Goal: Find specific page/section: Find specific page/section

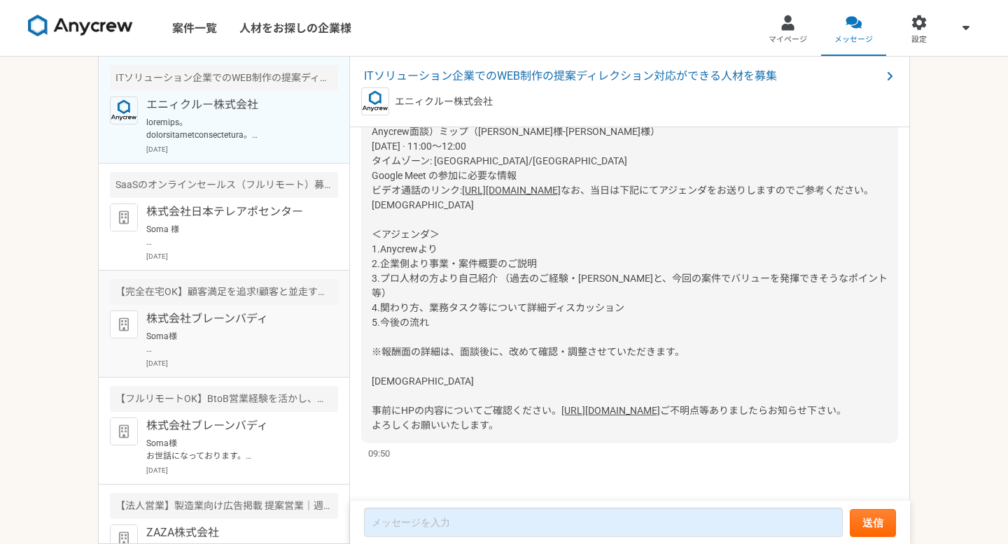
scroll to position [36, 0]
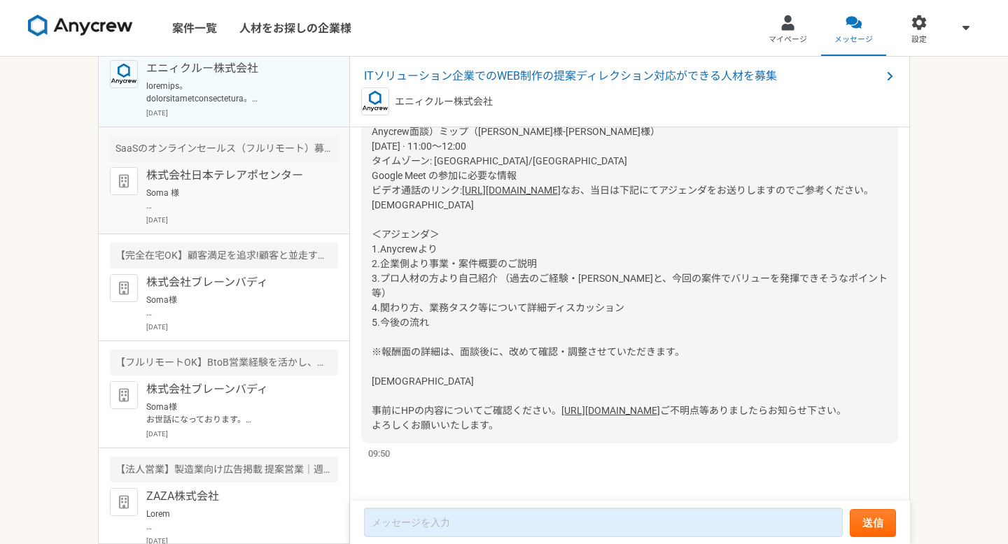
click at [248, 199] on p "Soma 様 お世話になっております。 ご対応いただきありがとうございます。 面談はtimerexよりお送りしておりますGoogle meetのURLからご入…" at bounding box center [232, 199] width 173 height 25
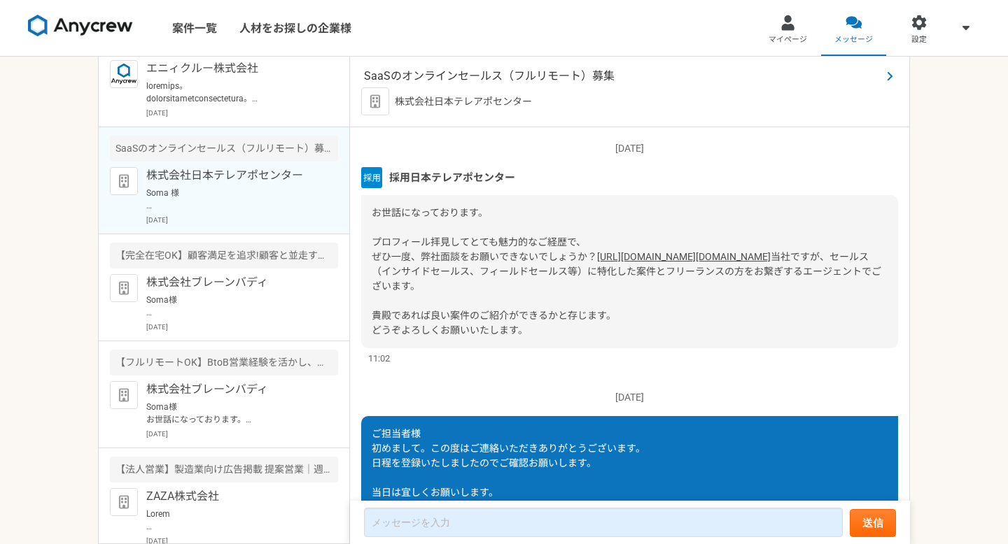
click at [463, 76] on span "SaaSのオンラインセールス（フルリモート）募集" at bounding box center [622, 76] width 517 height 17
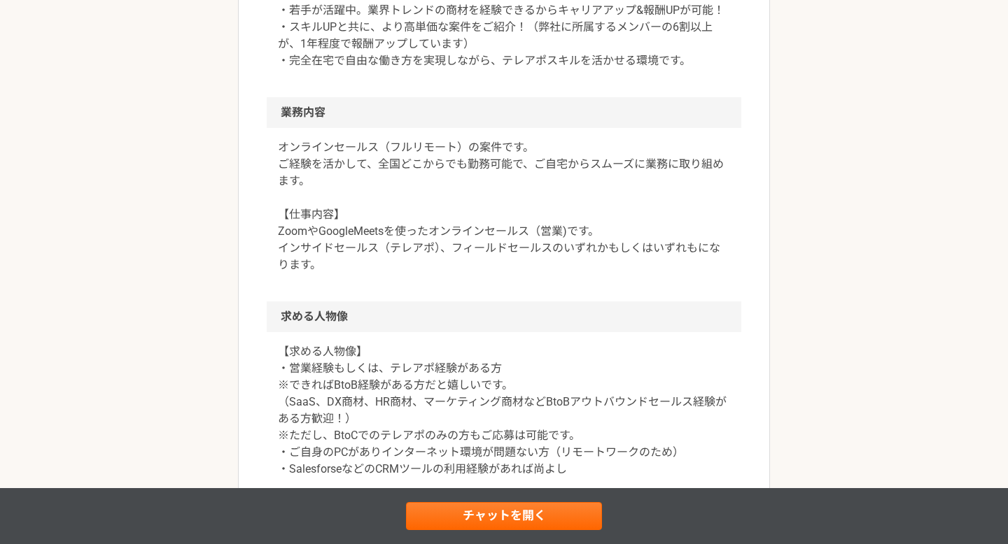
scroll to position [689, 0]
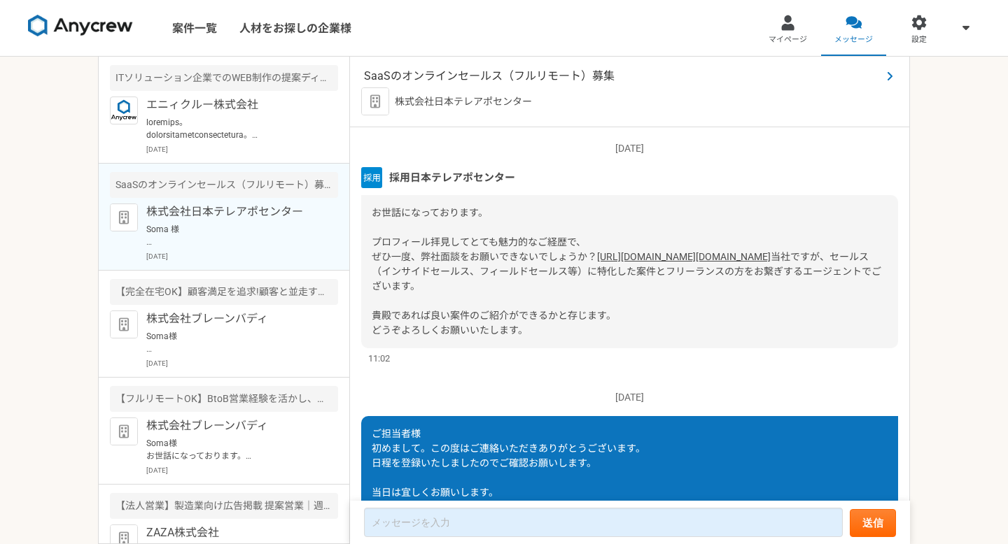
click at [499, 78] on span "SaaSのオンラインセールス（フルリモート）募集" at bounding box center [622, 76] width 517 height 17
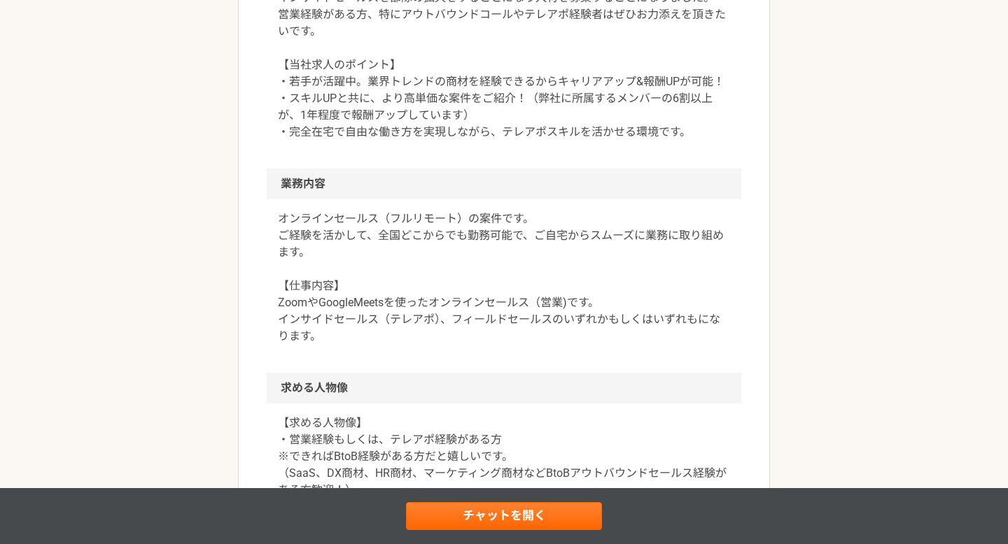
scroll to position [703, 0]
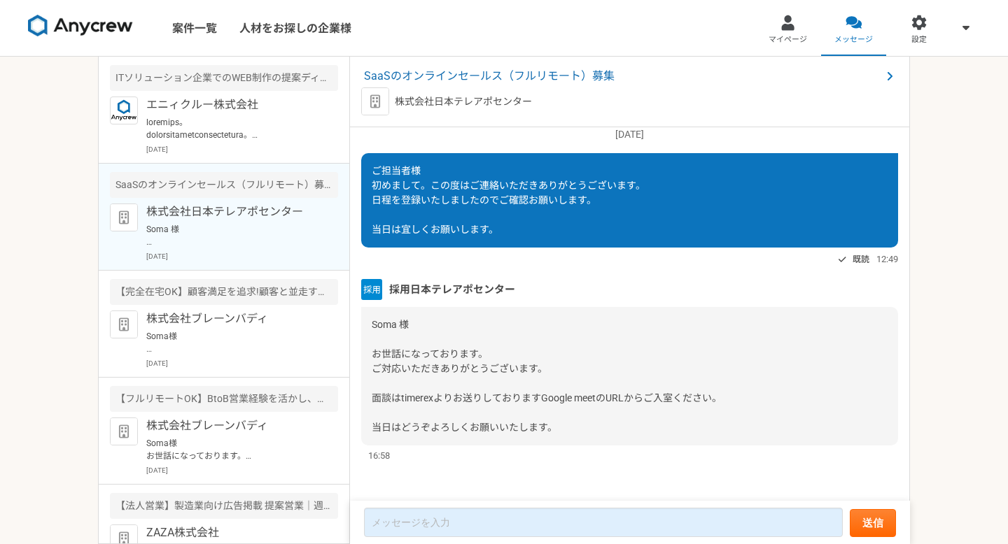
scroll to position [295, 0]
